Goal: Book appointment/travel/reservation

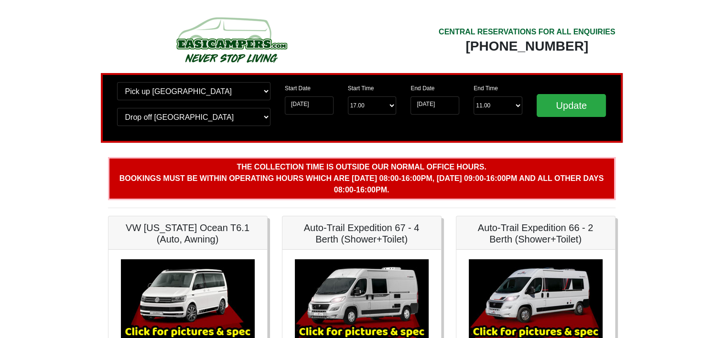
click at [152, 227] on h5 "VW [US_STATE] Ocean T6.1 (Auto, Awning)" at bounding box center [188, 233] width 140 height 23
click at [516, 106] on select "End Time 11.00 -------- 08.00 am 09.00 am 10.00 am 11.00 am ([DATE] Only)" at bounding box center [498, 106] width 49 height 18
click at [392, 104] on select "Start Time 17.00 -------- 11.00 am (Saturday & Sunday Only) 12.00 pm (Saturday)…" at bounding box center [372, 106] width 49 height 18
select select "16.00"
click at [348, 97] on select "Start Time 17.00 -------- 11.00 am (Saturday & Sunday Only) 12.00 pm (Saturday)…" at bounding box center [372, 106] width 49 height 18
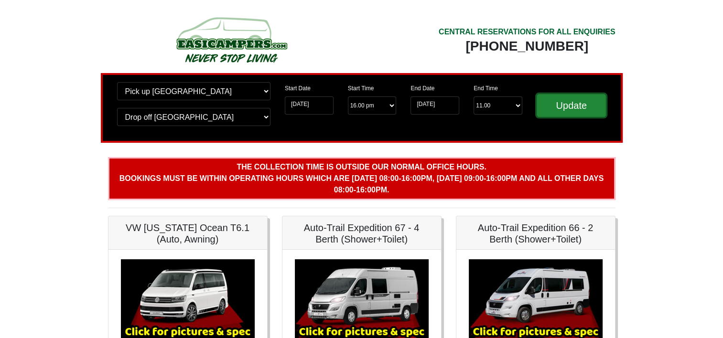
click at [570, 104] on input "Update" at bounding box center [572, 105] width 70 height 23
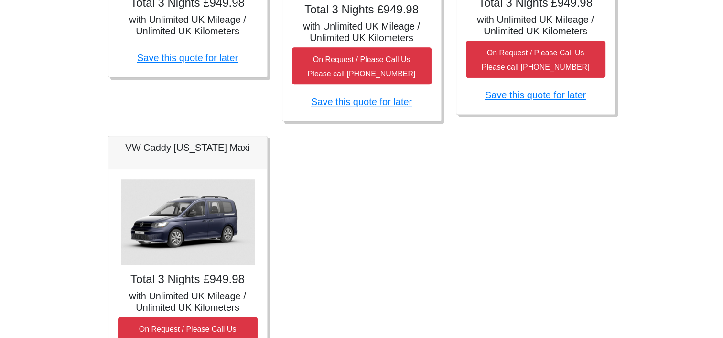
scroll to position [599, 0]
